Goal: Information Seeking & Learning: Find contact information

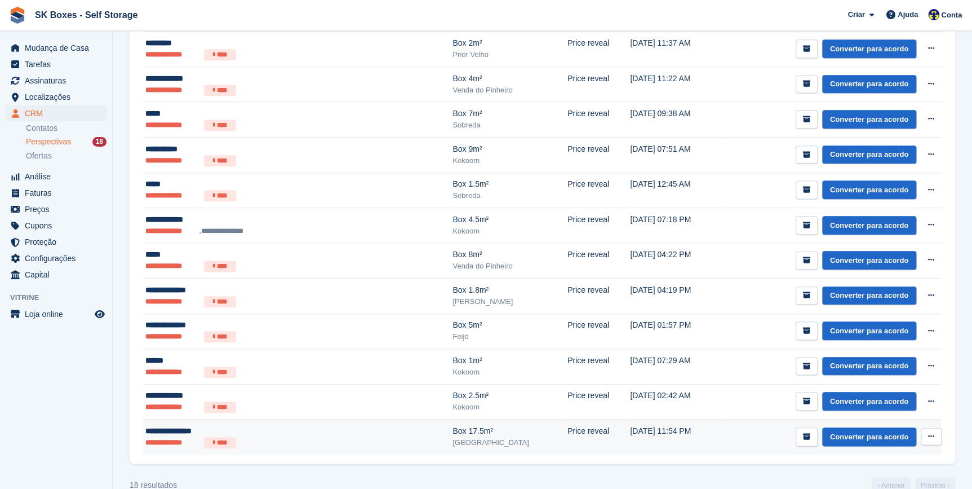
scroll to position [378, 0]
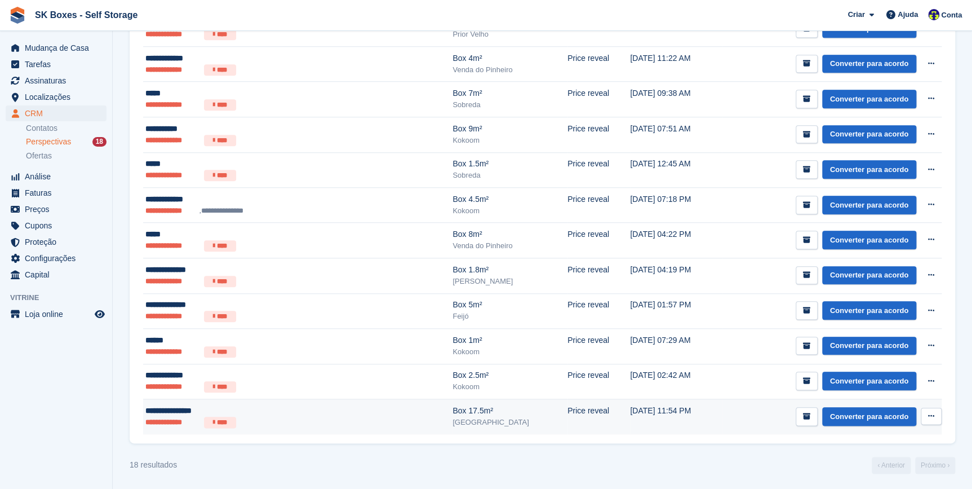
click at [163, 412] on div "**********" at bounding box center [246, 411] width 203 height 12
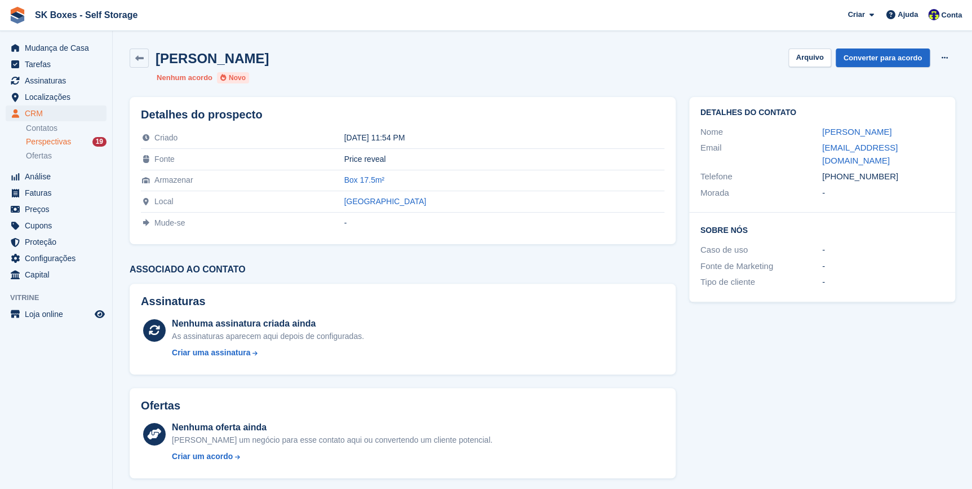
drag, startPoint x: 893, startPoint y: 129, endPoint x: 822, endPoint y: 138, distance: 72.1
click at [822, 138] on div "Nome Mafalda Custódio" at bounding box center [821, 132] width 243 height 16
copy link "Mafalda Custódio"
drag, startPoint x: 818, startPoint y: 145, endPoint x: 947, endPoint y: 150, distance: 129.7
click at [947, 150] on div "Detalhes do contato Nome Mafalda Custódio Email mafaldacustodio@hotmail.com Tel…" at bounding box center [822, 155] width 266 height 116
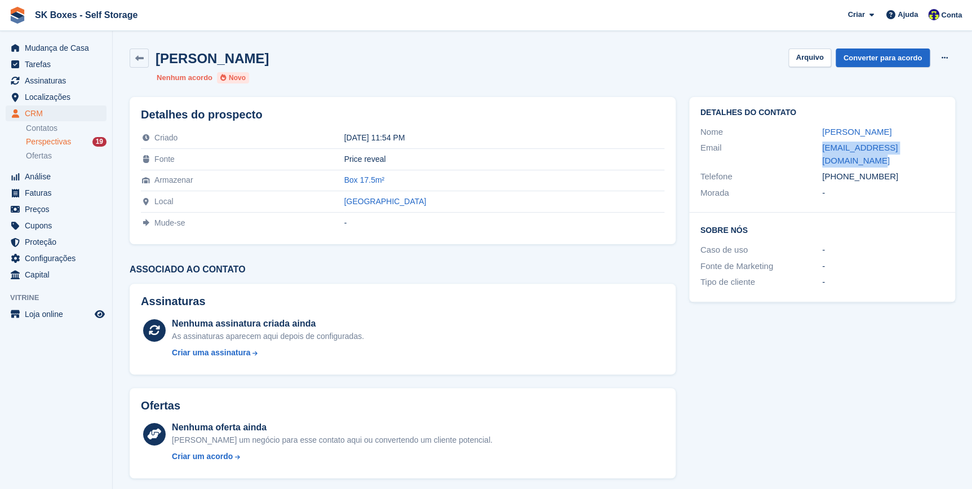
copy div "mafaldacustodio@hotmail.com"
drag, startPoint x: 840, startPoint y: 165, endPoint x: 895, endPoint y: 164, distance: 55.8
click at [895, 170] on div "+351916267270" at bounding box center [883, 176] width 122 height 13
copy div "916267270"
drag, startPoint x: 824, startPoint y: 54, endPoint x: 737, endPoint y: 120, distance: 109.9
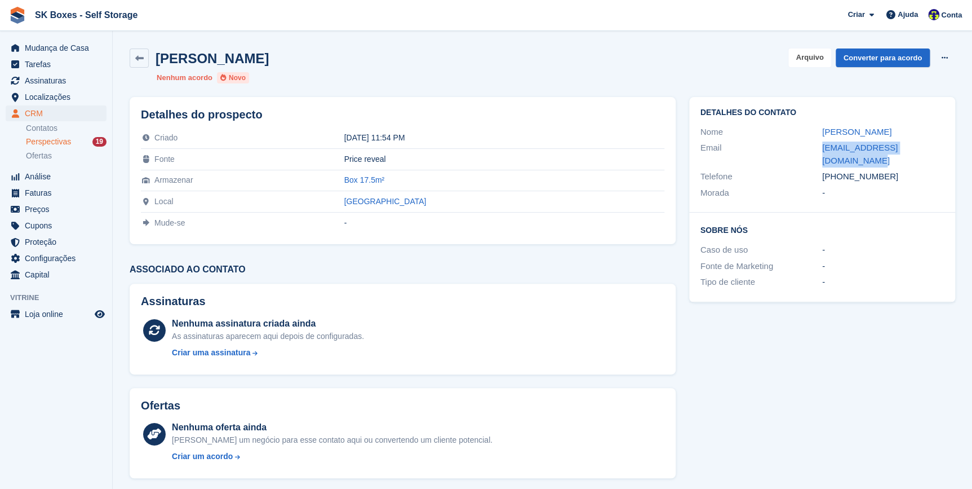
click at [826, 54] on button "Arquivo" at bounding box center [809, 57] width 42 height 19
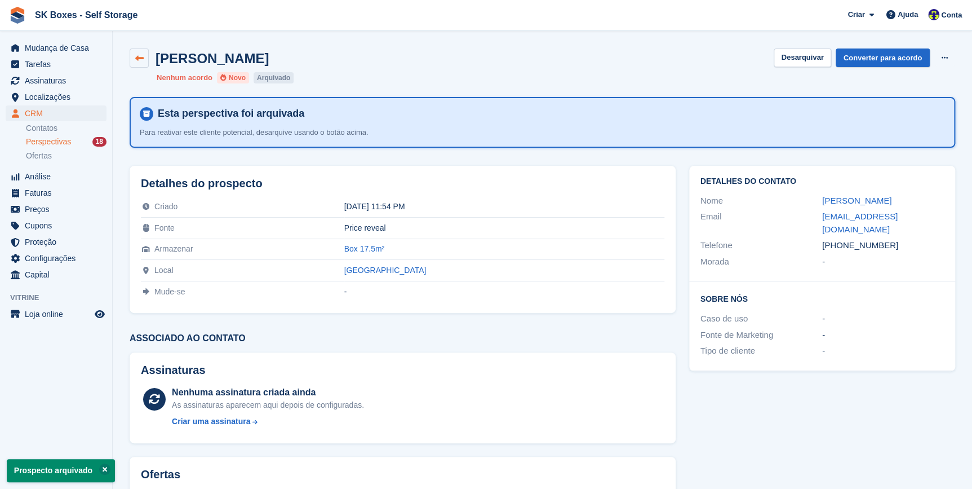
click at [136, 57] on icon at bounding box center [139, 58] width 8 height 8
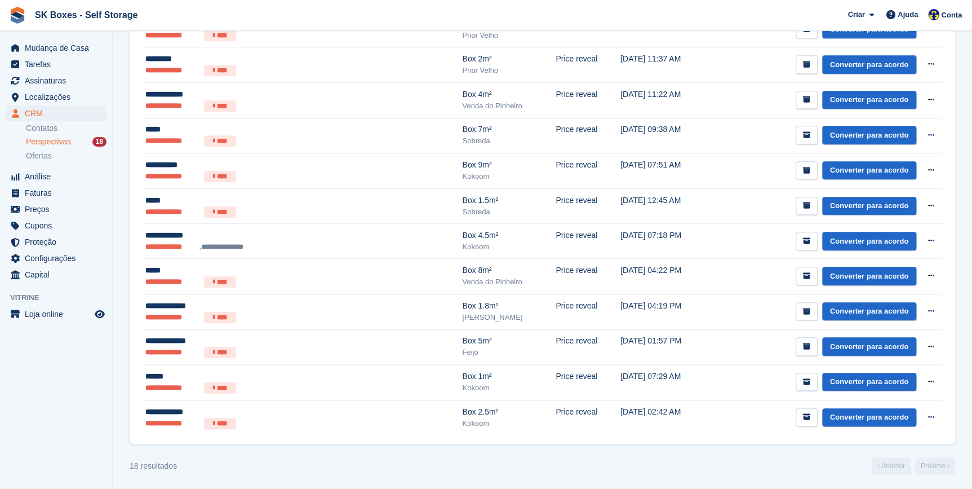
scroll to position [378, 0]
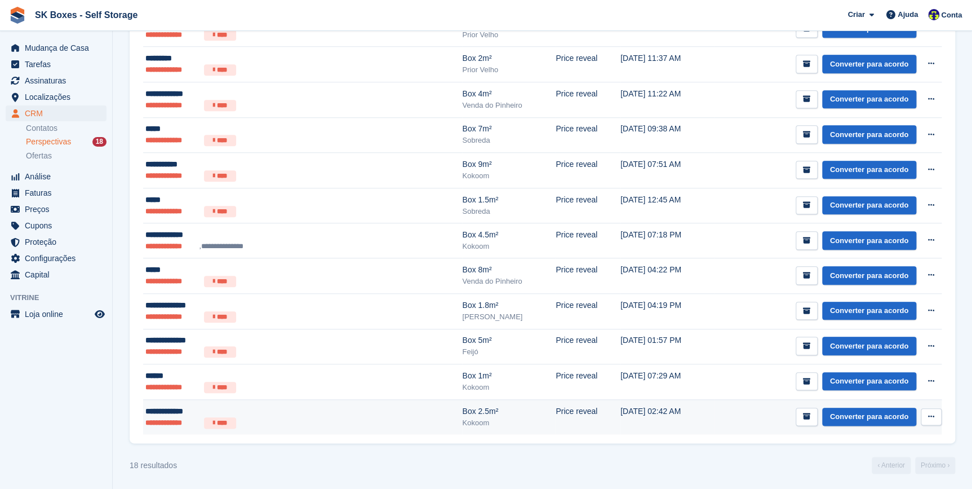
click at [170, 417] on li "**********" at bounding box center [172, 422] width 54 height 11
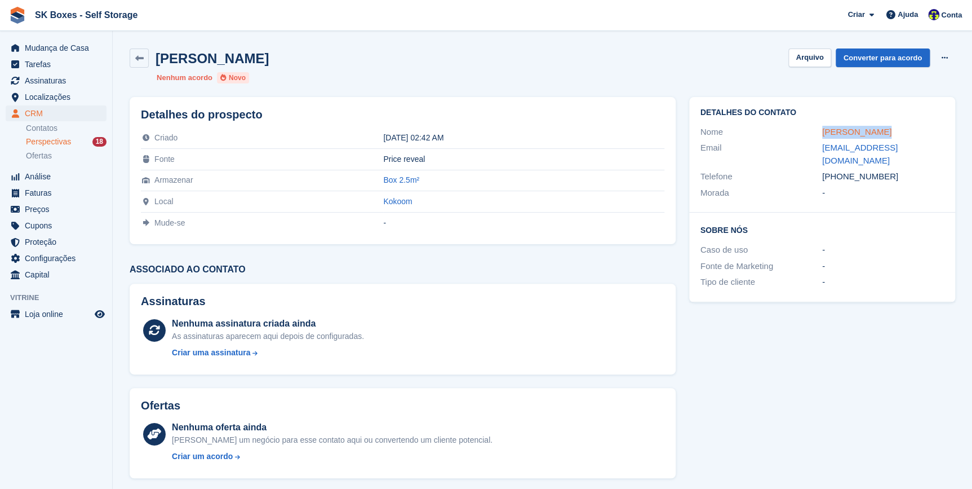
drag, startPoint x: 878, startPoint y: 129, endPoint x: 823, endPoint y: 130, distance: 54.7
click at [823, 130] on div "Mara Ferreira" at bounding box center [883, 132] width 122 height 13
copy link "Mara Ferreira"
drag, startPoint x: 925, startPoint y: 147, endPoint x: 813, endPoint y: 152, distance: 112.2
click at [813, 152] on div "Email djanemaga@gmail.com" at bounding box center [821, 154] width 243 height 29
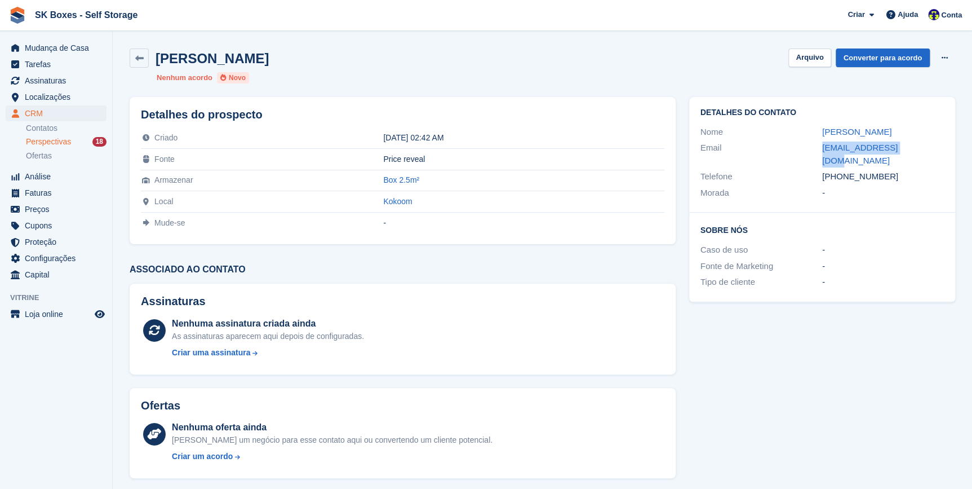
copy div "djanemaga@gmail.com"
drag, startPoint x: 842, startPoint y: 167, endPoint x: 900, endPoint y: 158, distance: 58.7
click at [900, 170] on div "+351910246863" at bounding box center [883, 176] width 122 height 13
copy div "910246863"
click at [804, 56] on button "Arquivo" at bounding box center [809, 57] width 42 height 19
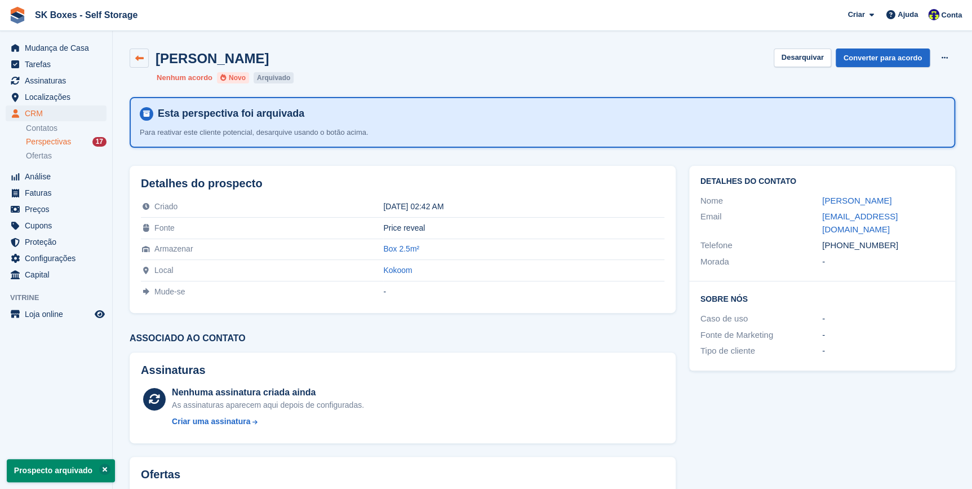
click at [136, 55] on icon at bounding box center [139, 58] width 8 height 8
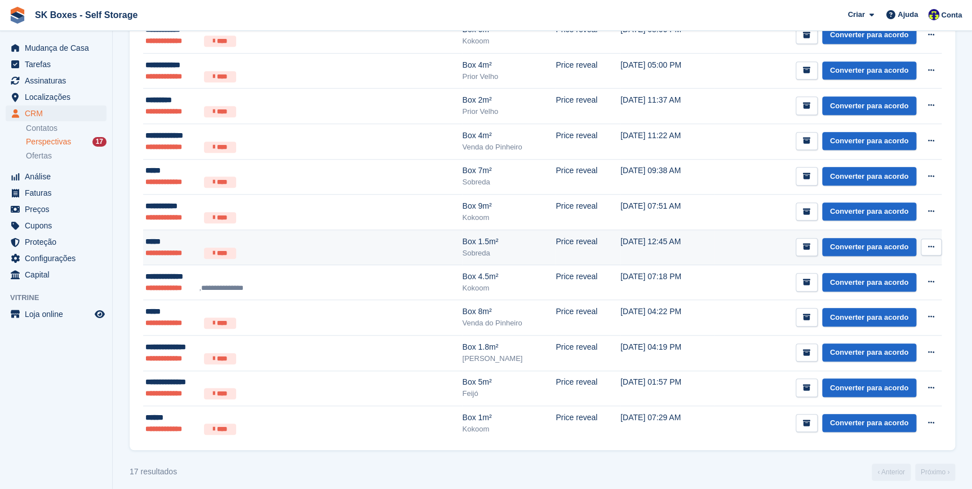
scroll to position [343, 0]
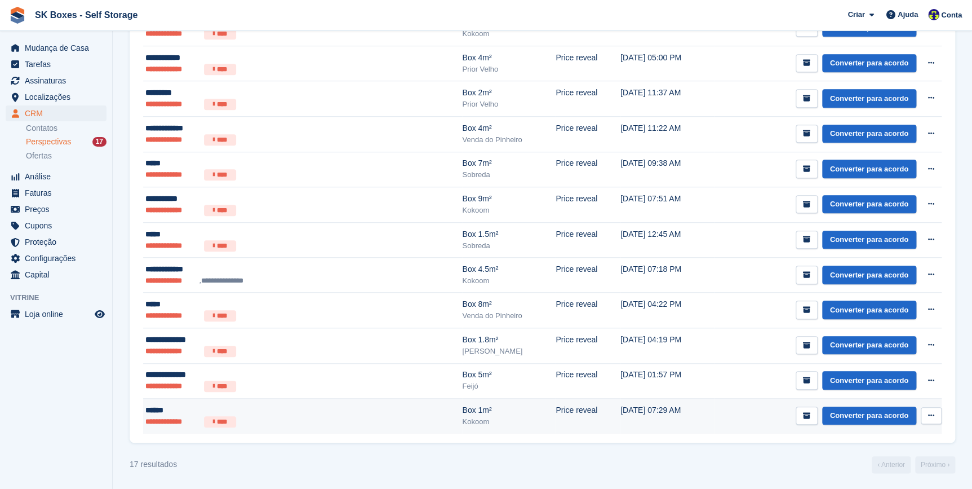
click at [153, 411] on div "******" at bounding box center [246, 410] width 203 height 12
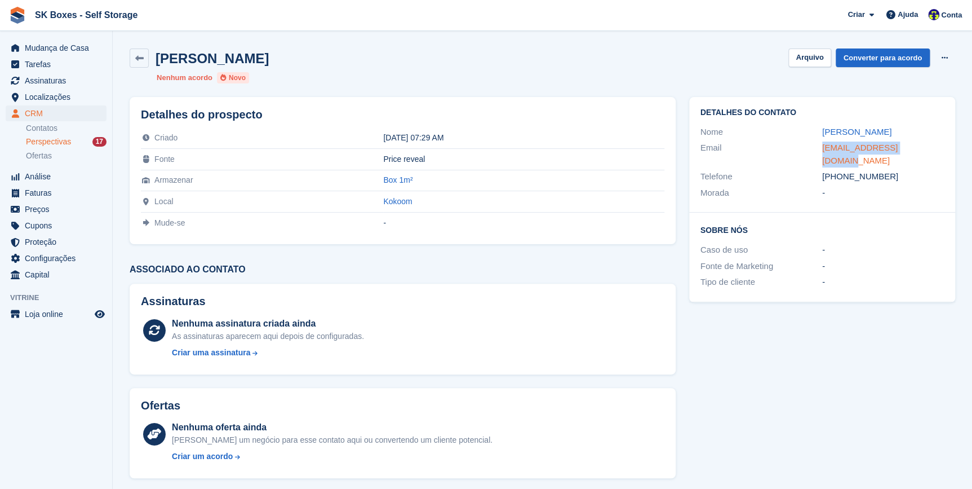
drag, startPoint x: 924, startPoint y: 148, endPoint x: 822, endPoint y: 151, distance: 102.6
click at [822, 151] on div "regoingrid71@gmail.com" at bounding box center [883, 153] width 122 height 25
copy link "regoingrid71@gmail.com"
drag, startPoint x: 843, startPoint y: 163, endPoint x: 903, endPoint y: 162, distance: 59.7
click at [903, 170] on div "+351916033965" at bounding box center [883, 176] width 122 height 13
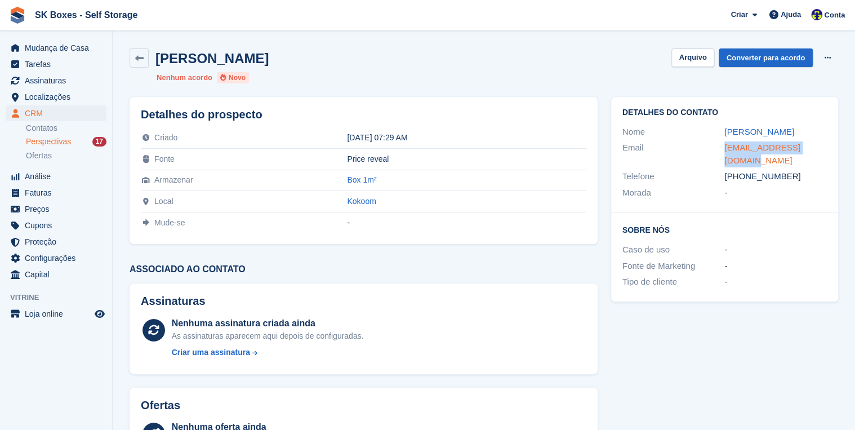
copy div "916033965"
drag, startPoint x: 765, startPoint y: 131, endPoint x: 723, endPoint y: 135, distance: 41.9
click at [723, 135] on div "Nome Ingrid" at bounding box center [725, 132] width 205 height 16
copy div "Ingrid"
drag, startPoint x: 703, startPoint y: 56, endPoint x: 588, endPoint y: 81, distance: 117.6
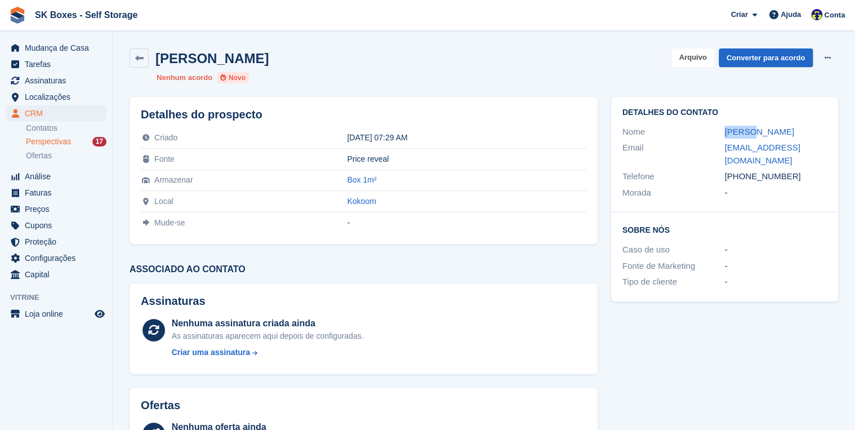
click at [698, 54] on button "Arquivo" at bounding box center [693, 57] width 42 height 19
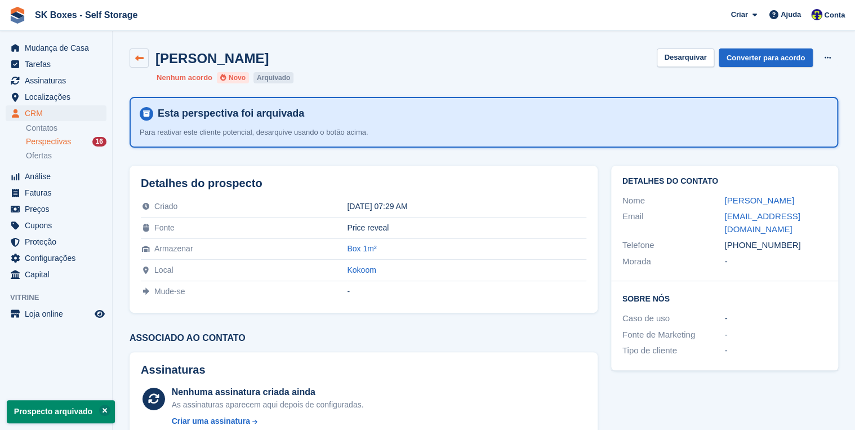
click at [135, 56] on icon at bounding box center [139, 58] width 8 height 8
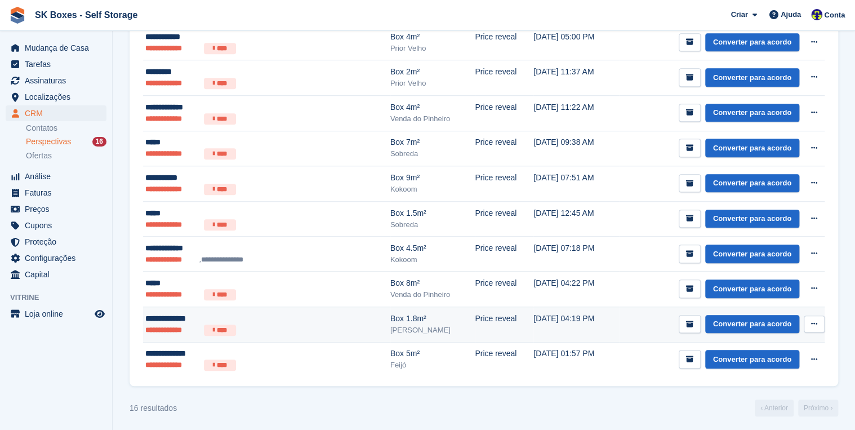
scroll to position [365, 0]
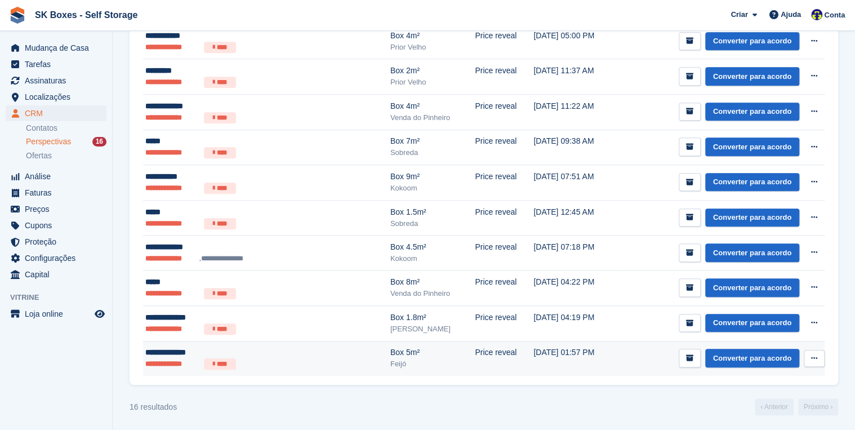
click at [162, 364] on li "**********" at bounding box center [172, 363] width 54 height 11
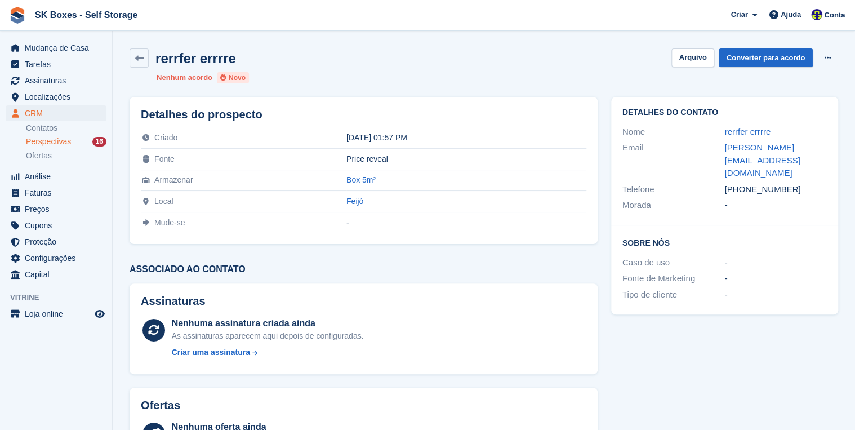
drag, startPoint x: 744, startPoint y: 177, endPoint x: 796, endPoint y: 178, distance: 51.3
click at [796, 183] on div "[PHONE_NUMBER]" at bounding box center [776, 189] width 103 height 13
copy div "918376464"
drag, startPoint x: 746, startPoint y: 161, endPoint x: 715, endPoint y: 153, distance: 32.5
click at [715, 153] on div "Email joaquim_videira@hotmail.com" at bounding box center [725, 161] width 205 height 42
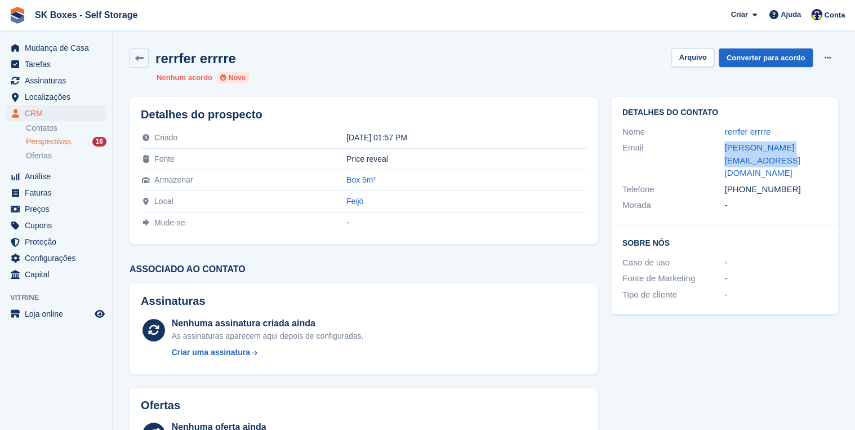
copy div "joaquim_videira@hotmail.com"
click at [742, 157] on div "joaquim_videira@hotmail.com" at bounding box center [776, 160] width 103 height 38
copy div "joaquim_videira@hotmail.com"
click at [684, 63] on button "Arquivo" at bounding box center [693, 57] width 42 height 19
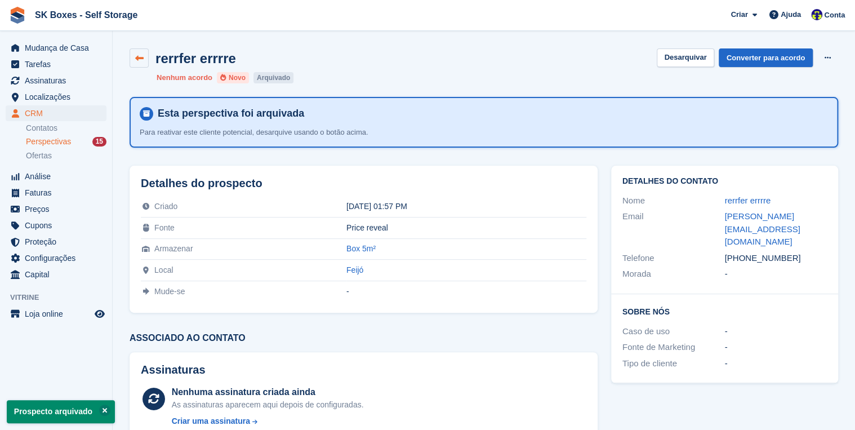
click at [142, 60] on icon at bounding box center [139, 58] width 8 height 8
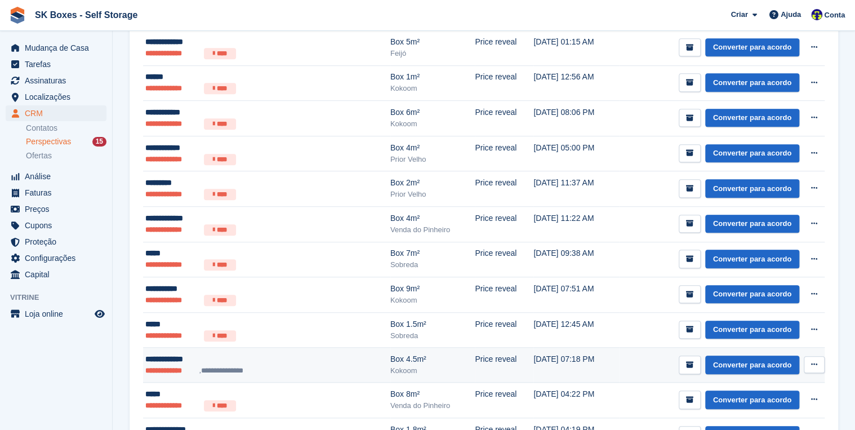
scroll to position [330, 0]
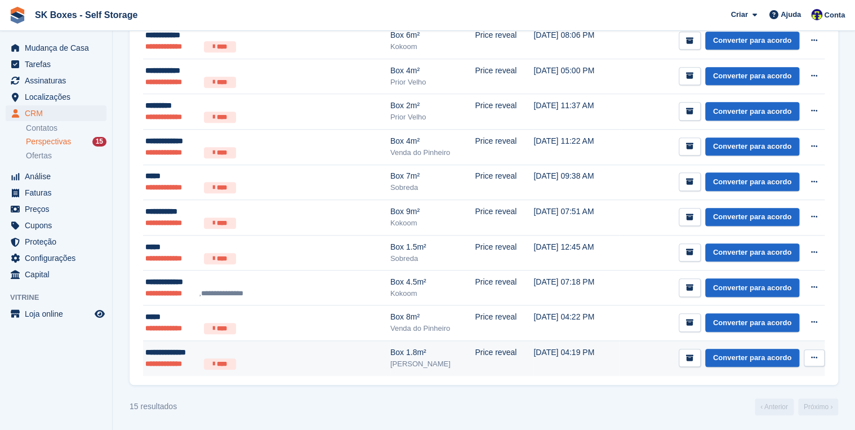
click at [171, 353] on div "**********" at bounding box center [232, 353] width 174 height 12
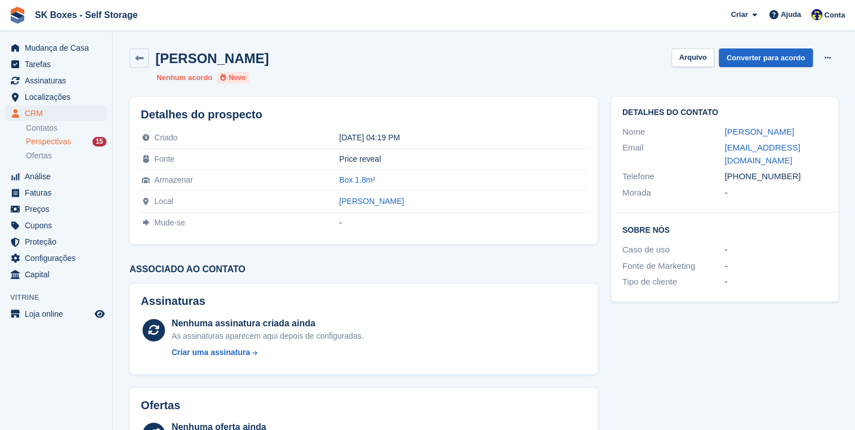
drag, startPoint x: 785, startPoint y: 129, endPoint x: 721, endPoint y: 134, distance: 63.8
click at [721, 133] on div "Nome maria figueroa" at bounding box center [725, 132] width 205 height 16
copy div "maria figueroa"
drag, startPoint x: 739, startPoint y: 146, endPoint x: 822, endPoint y: 146, distance: 82.3
click at [822, 146] on div "Email mjose.fadaros@gmail.com" at bounding box center [725, 154] width 205 height 29
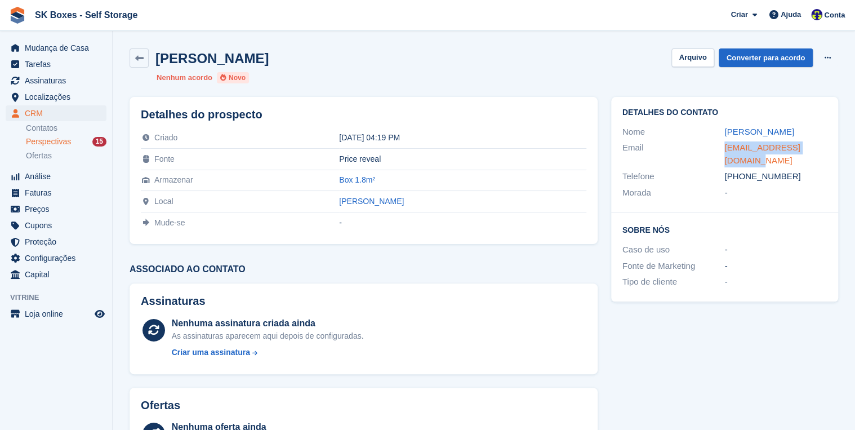
copy div "mjose.fadaros@gmail.com"
drag, startPoint x: 744, startPoint y: 163, endPoint x: 793, endPoint y: 167, distance: 49.2
click at [793, 170] on div "+351961326570" at bounding box center [776, 176] width 103 height 13
copy div "961326570"
click at [702, 56] on button "Arquivo" at bounding box center [693, 57] width 42 height 19
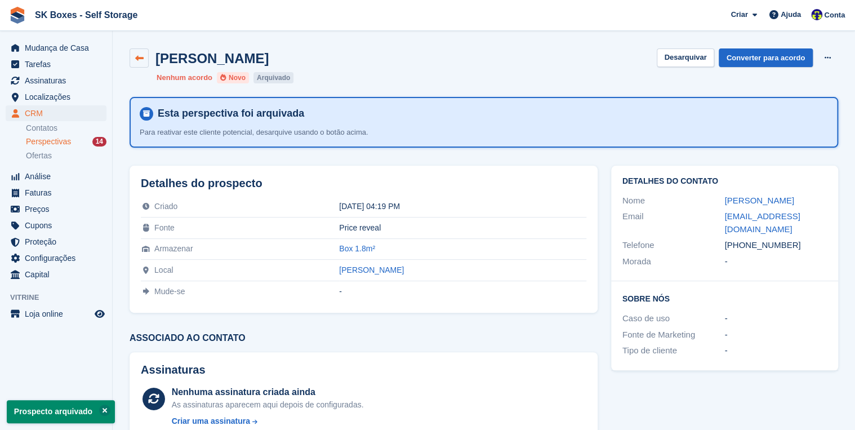
click at [143, 54] on icon at bounding box center [139, 58] width 8 height 8
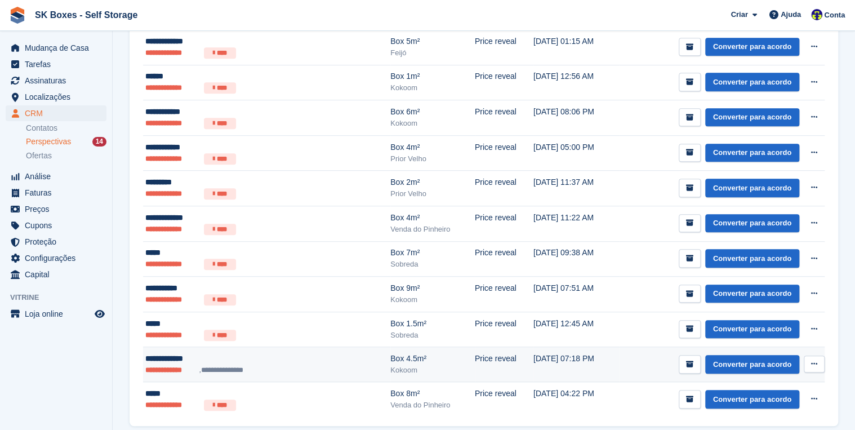
scroll to position [250, 0]
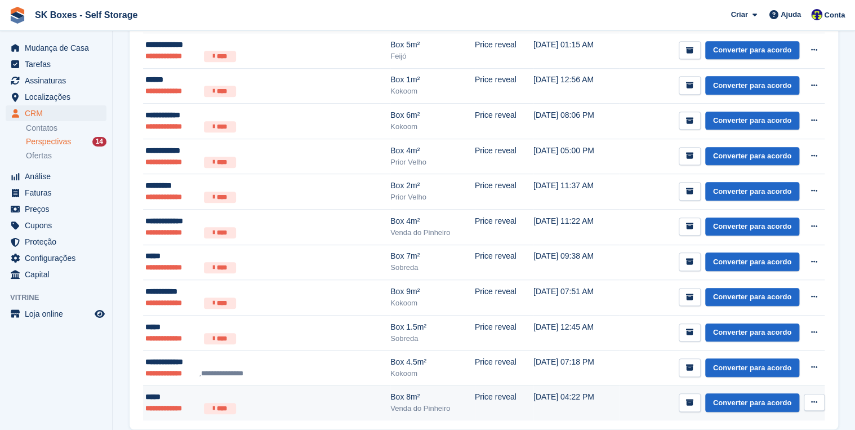
click at [168, 406] on li "**********" at bounding box center [172, 408] width 54 height 11
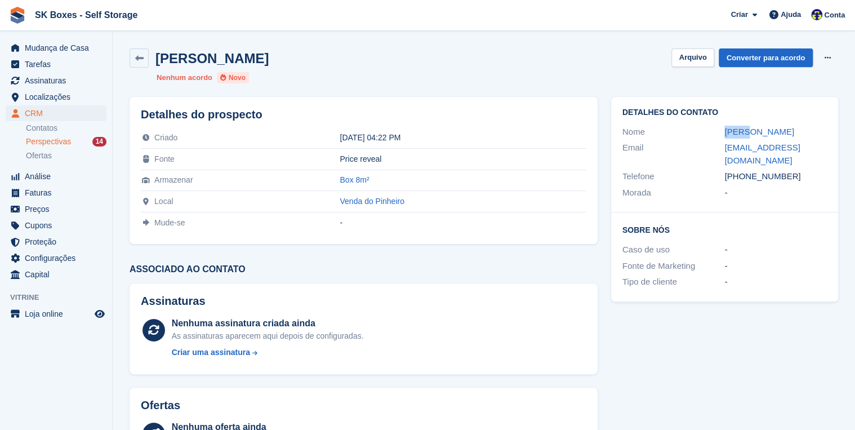
drag, startPoint x: 749, startPoint y: 131, endPoint x: 717, endPoint y: 133, distance: 32.2
click at [717, 133] on div "Nome Pedro" at bounding box center [725, 132] width 205 height 16
copy div "Pedro"
drag, startPoint x: 744, startPoint y: 176, endPoint x: 793, endPoint y: 181, distance: 49.2
click at [793, 181] on div "+351916829928" at bounding box center [776, 176] width 103 height 13
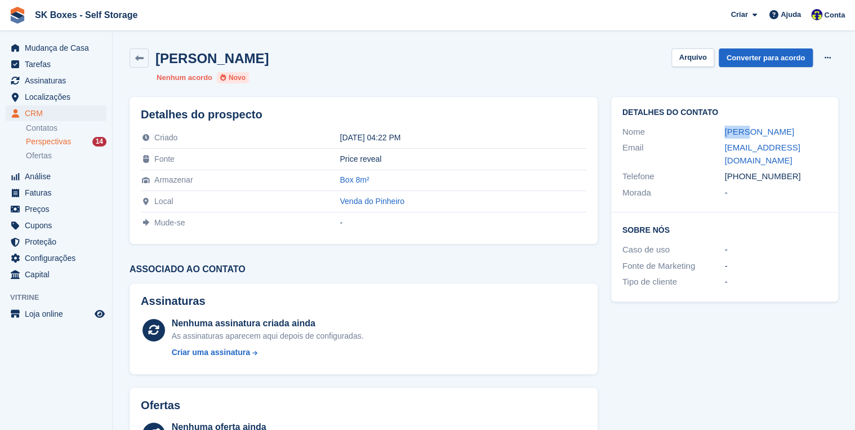
copy div "916829928"
drag, startPoint x: 755, startPoint y: 128, endPoint x: 724, endPoint y: 133, distance: 31.9
click at [724, 133] on div "Nome Pedro" at bounding box center [725, 132] width 205 height 16
copy div "Pedro"
drag, startPoint x: 747, startPoint y: 158, endPoint x: 717, endPoint y: 148, distance: 31.5
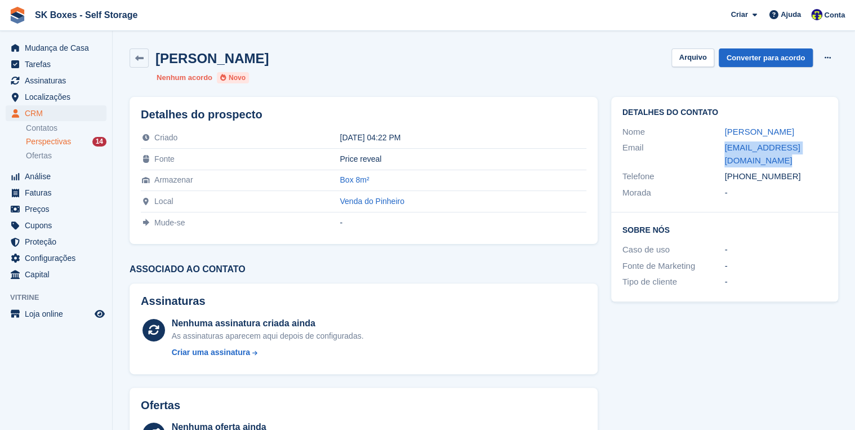
click at [717, 148] on div "Email shakespeterdavenda@gmail.com" at bounding box center [725, 154] width 205 height 29
copy div "shakespeterdavenda@gmail.com"
click at [694, 57] on button "Arquivo" at bounding box center [693, 57] width 42 height 19
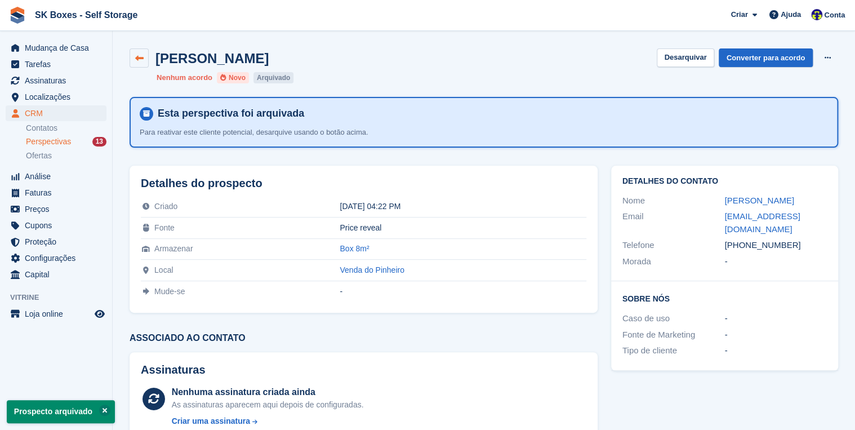
click at [139, 55] on icon at bounding box center [139, 58] width 8 height 8
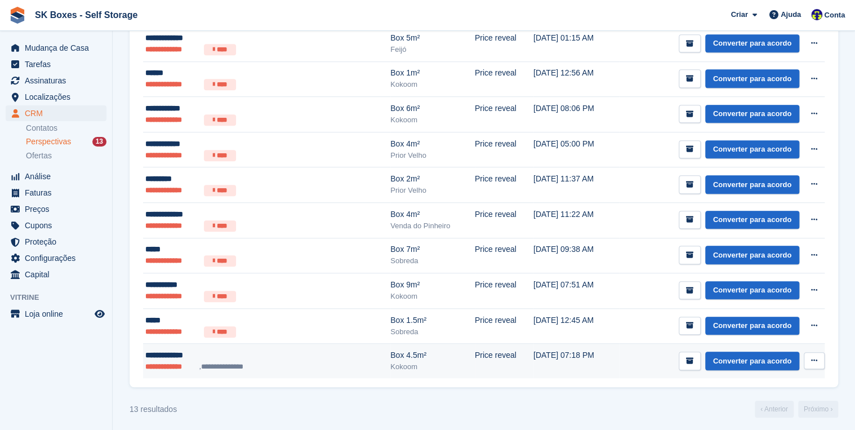
scroll to position [260, 0]
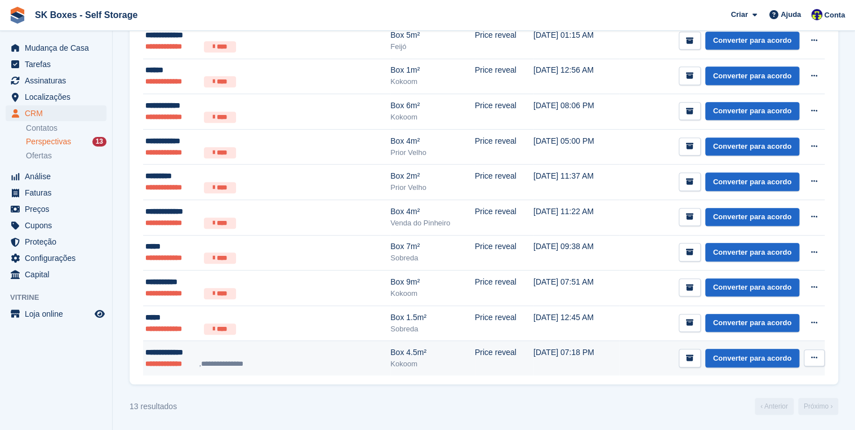
click at [160, 354] on div "**********" at bounding box center [232, 353] width 174 height 12
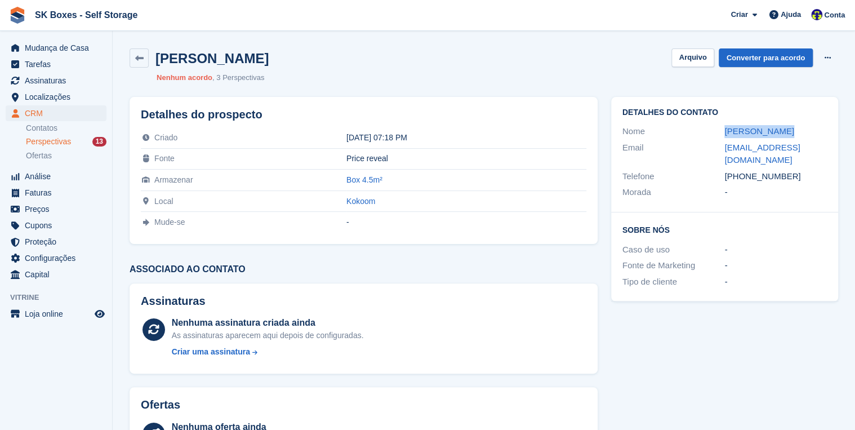
drag, startPoint x: 784, startPoint y: 132, endPoint x: 723, endPoint y: 136, distance: 61.5
click at [723, 136] on div "Nome Milton Coelho" at bounding box center [725, 131] width 205 height 16
copy div "Milton Coelho"
drag, startPoint x: 744, startPoint y: 163, endPoint x: 795, endPoint y: 167, distance: 50.3
click at [795, 170] on div "+351936158364" at bounding box center [776, 176] width 103 height 13
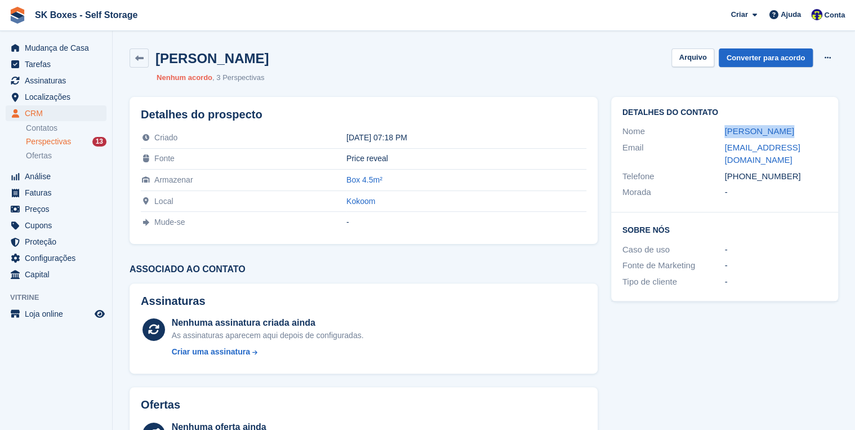
copy div "936158364"
drag, startPoint x: 724, startPoint y: 145, endPoint x: 831, endPoint y: 148, distance: 107.7
click at [831, 148] on div "Detalhes do contato Nome Milton Coelho Email miltonlusitania@gmail.com Telefone…" at bounding box center [724, 155] width 227 height 116
copy div "miltonlusitania@gmail.com"
click at [695, 58] on button "Arquivo" at bounding box center [693, 57] width 42 height 19
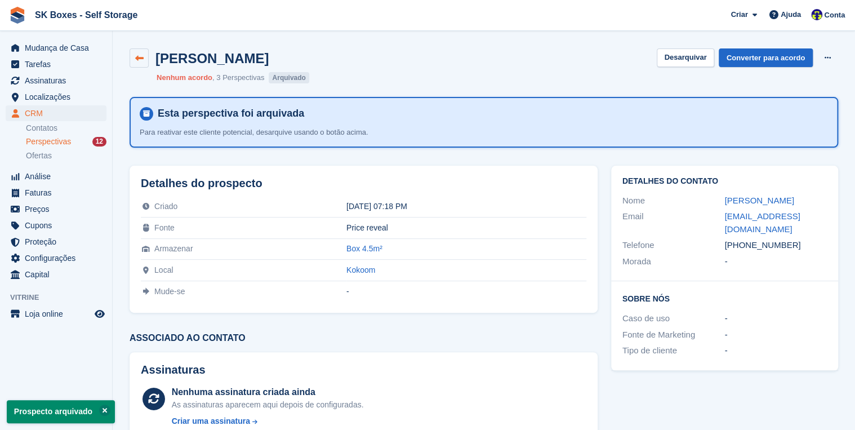
drag, startPoint x: 141, startPoint y: 58, endPoint x: 170, endPoint y: 88, distance: 41.4
click at [141, 58] on icon at bounding box center [139, 58] width 8 height 8
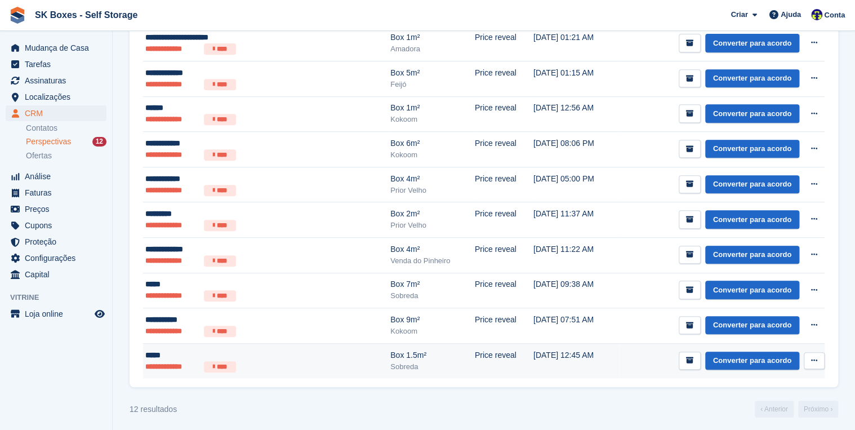
scroll to position [225, 0]
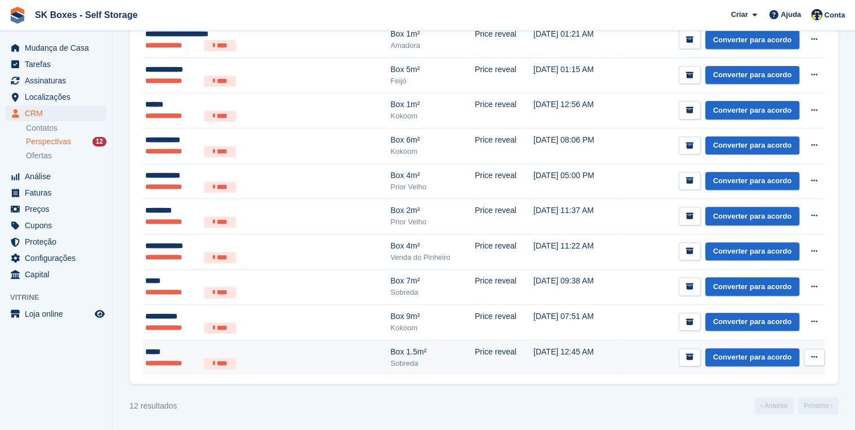
click at [151, 355] on div "*****" at bounding box center [232, 352] width 174 height 12
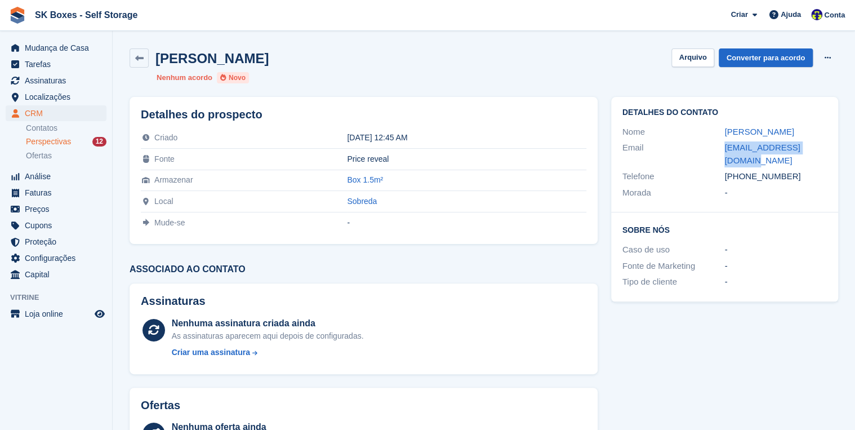
drag, startPoint x: 722, startPoint y: 148, endPoint x: 816, endPoint y: 150, distance: 94.1
click at [816, 150] on div "Email [EMAIL_ADDRESS][DOMAIN_NAME]" at bounding box center [725, 154] width 205 height 29
copy div "[EMAIL_ADDRESS][DOMAIN_NAME]"
drag, startPoint x: 752, startPoint y: 132, endPoint x: 724, endPoint y: 126, distance: 28.7
click at [724, 126] on div "Nome [PERSON_NAME]" at bounding box center [725, 132] width 205 height 16
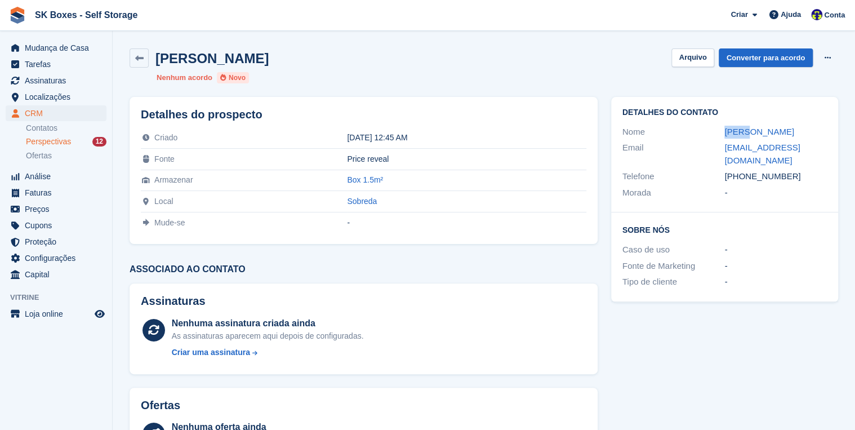
copy div "[PERSON_NAME]"
drag, startPoint x: 746, startPoint y: 162, endPoint x: 792, endPoint y: 167, distance: 47.0
click at [792, 170] on div "[PHONE_NUMBER]" at bounding box center [776, 176] width 103 height 13
copy div "912149981"
